Goal: Task Accomplishment & Management: Manage account settings

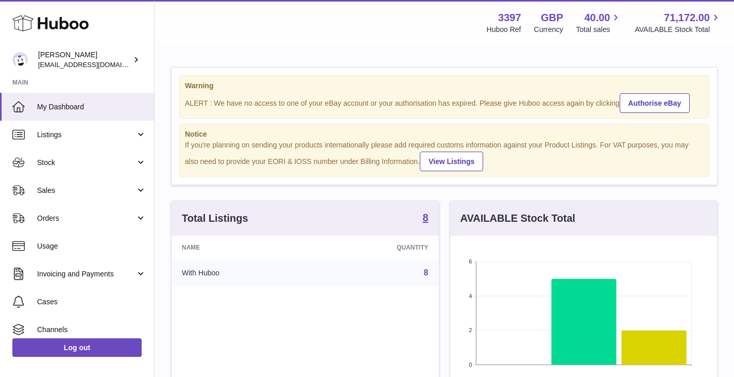
scroll to position [161, 271]
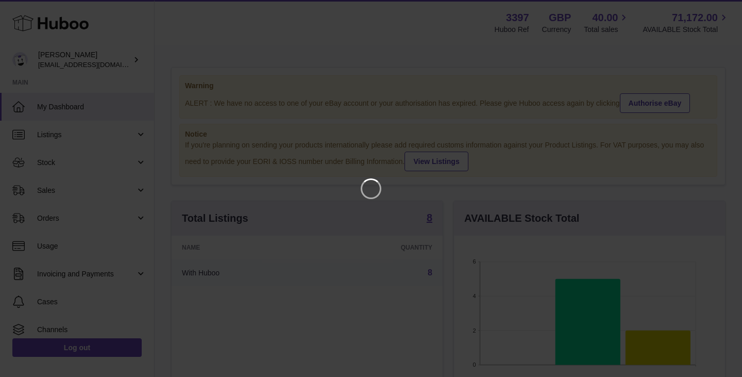
click at [73, 147] on iframe at bounding box center [371, 188] width 701 height 335
click at [73, 137] on iframe at bounding box center [371, 188] width 701 height 335
click at [15, 132] on div at bounding box center [371, 188] width 742 height 377
click at [715, 7] on icon "Close" at bounding box center [715, 9] width 12 height 12
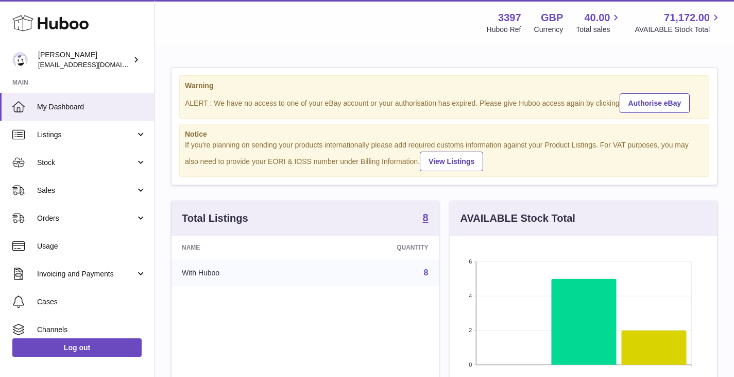
scroll to position [515088, 514981]
click at [122, 129] on link "Listings" at bounding box center [77, 135] width 154 height 28
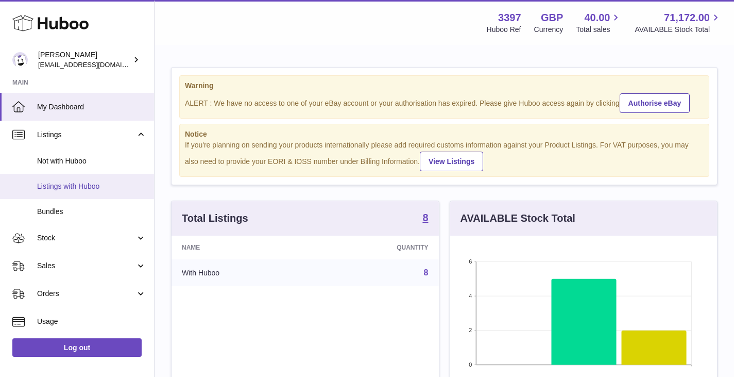
click at [63, 185] on span "Listings with Huboo" at bounding box center [91, 186] width 109 height 10
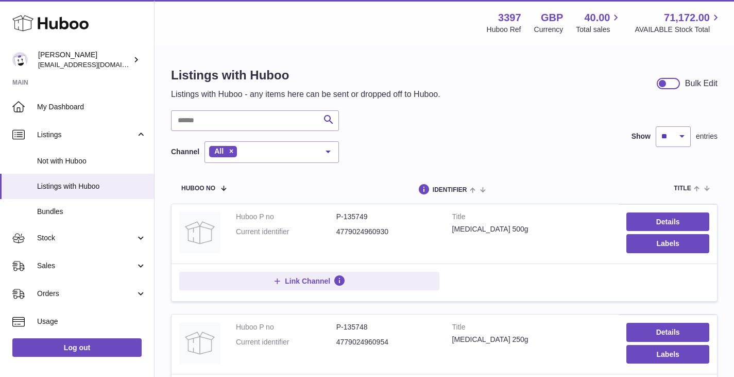
click at [484, 143] on div "Search Channel All All eBay Amazon Shopify Woocommerce Etsy No elements found. …" at bounding box center [444, 136] width 547 height 53
click at [459, 114] on div "Search Channel All All eBay Amazon Shopify Woocommerce Etsy No elements found. …" at bounding box center [444, 136] width 547 height 53
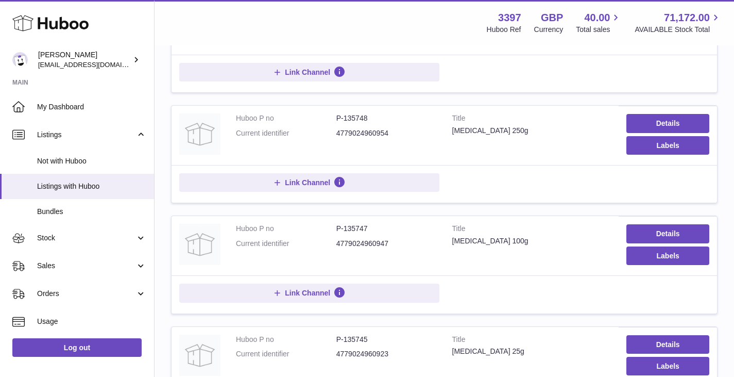
scroll to position [208, 0]
click at [572, 189] on div "Link Channel" at bounding box center [444, 185] width 530 height 22
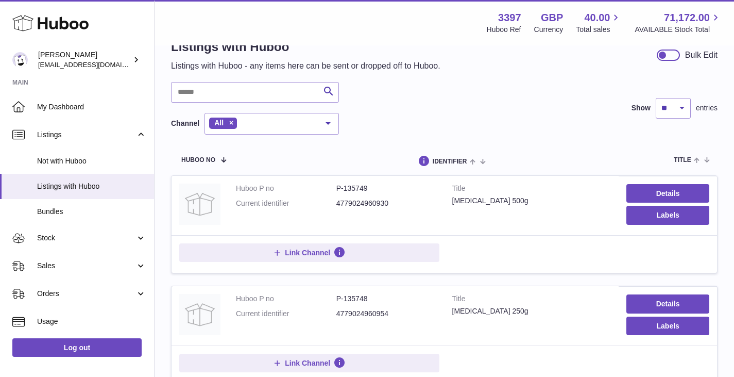
scroll to position [0, 0]
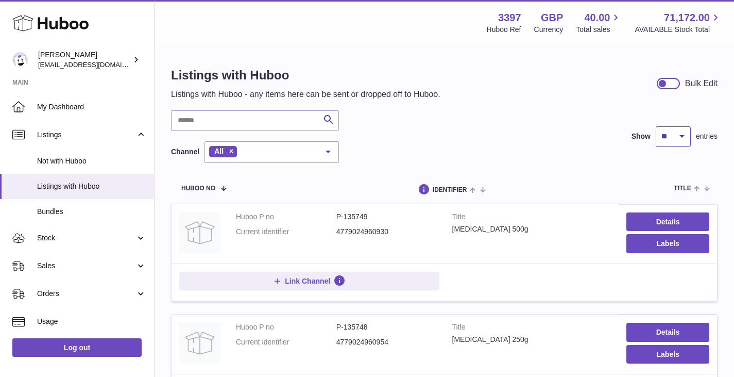
click at [669, 132] on select "** ** ** ***" at bounding box center [673, 136] width 35 height 21
select select "**"
click at [656, 126] on select "** ** ** ***" at bounding box center [673, 136] width 35 height 21
